Goal: Transaction & Acquisition: Purchase product/service

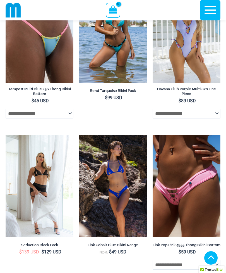
scroll to position [2013, 0]
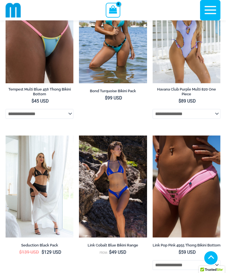
click at [79, 136] on img at bounding box center [79, 136] width 0 height 0
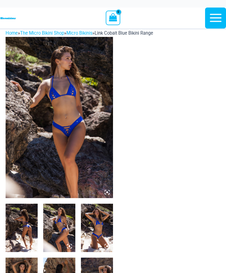
click at [106, 192] on icon at bounding box center [107, 192] width 5 height 5
click at [105, 189] on img at bounding box center [60, 118] width 108 height 162
click at [106, 190] on icon at bounding box center [105, 190] width 1 height 1
click at [109, 196] on img at bounding box center [60, 118] width 108 height 162
click at [106, 191] on icon at bounding box center [107, 192] width 5 height 5
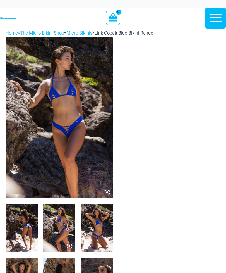
click at [109, 193] on icon at bounding box center [107, 192] width 5 height 5
click at [108, 189] on img at bounding box center [60, 118] width 108 height 162
click at [109, 190] on icon at bounding box center [108, 190] width 1 height 1
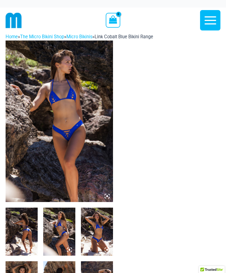
click at [107, 196] on icon at bounding box center [107, 196] width 2 height 2
click at [106, 194] on icon at bounding box center [105, 194] width 1 height 1
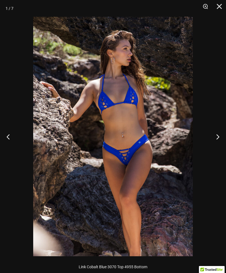
click at [219, 134] on button "Next" at bounding box center [215, 137] width 21 height 28
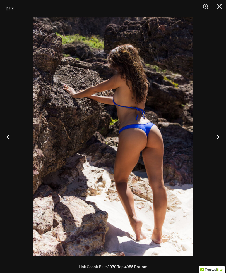
click at [223, 135] on button "Next" at bounding box center [215, 137] width 21 height 28
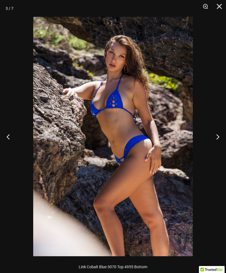
click at [219, 135] on button "Next" at bounding box center [215, 137] width 21 height 28
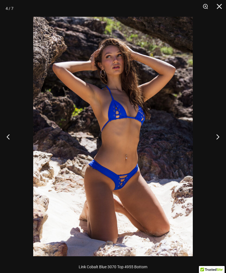
click at [217, 135] on button "Next" at bounding box center [215, 137] width 21 height 28
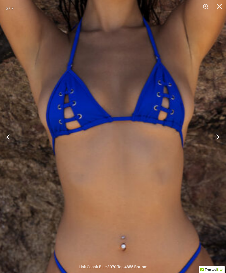
click at [118, 120] on img at bounding box center [107, 159] width 469 height 702
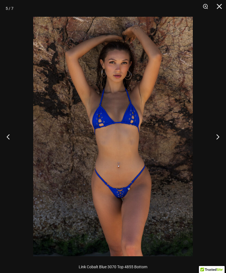
click at [215, 136] on button "Next" at bounding box center [215, 137] width 21 height 28
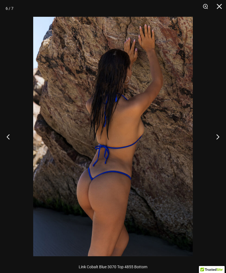
click at [215, 136] on button "Next" at bounding box center [215, 137] width 21 height 28
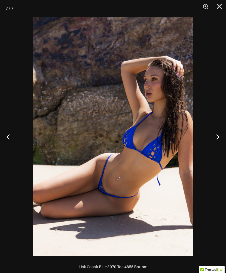
click at [219, 7] on button "Close" at bounding box center [218, 8] width 14 height 17
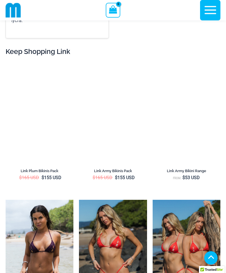
scroll to position [1432, 0]
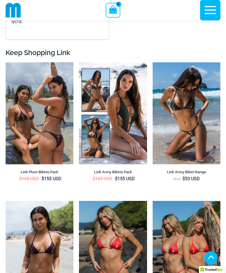
click at [153, 62] on img at bounding box center [153, 62] width 0 height 0
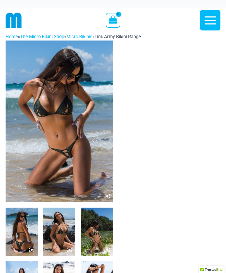
click at [107, 197] on icon at bounding box center [107, 196] width 2 height 2
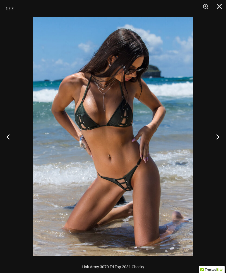
click at [214, 136] on button "Next" at bounding box center [215, 137] width 21 height 28
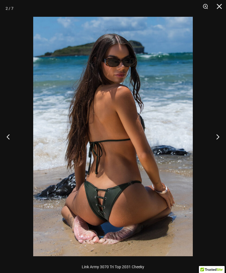
click at [217, 138] on button "Next" at bounding box center [215, 137] width 21 height 28
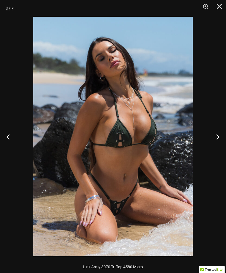
click at [215, 136] on button "Next" at bounding box center [215, 137] width 21 height 28
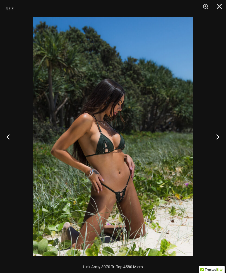
click at [215, 136] on button "Next" at bounding box center [215, 137] width 21 height 28
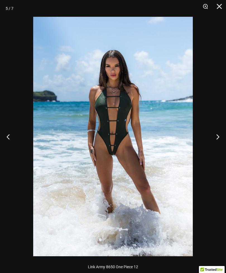
click at [214, 137] on button "Next" at bounding box center [215, 137] width 21 height 28
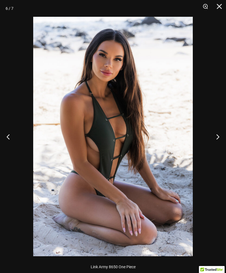
click at [217, 137] on button "Next" at bounding box center [215, 137] width 21 height 28
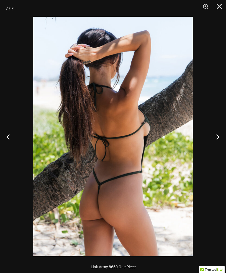
click at [219, 4] on button "Close" at bounding box center [218, 8] width 14 height 17
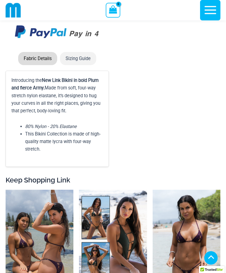
scroll to position [1625, 0]
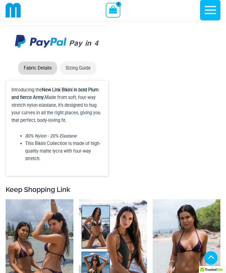
click at [211, 11] on icon "button" at bounding box center [211, 10] width 14 height 14
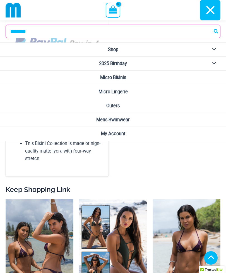
click at [121, 91] on span "Micro Lingerie" at bounding box center [113, 91] width 29 height 5
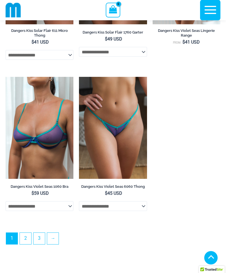
scroll to position [1537, 0]
click at [56, 244] on link "→" at bounding box center [52, 238] width 11 height 11
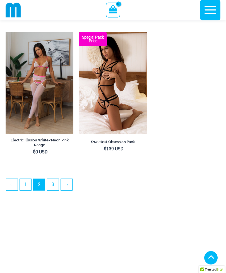
scroll to position [1536, 0]
click at [70, 190] on link "→" at bounding box center [66, 184] width 11 height 11
